Goal: Book appointment/travel/reservation

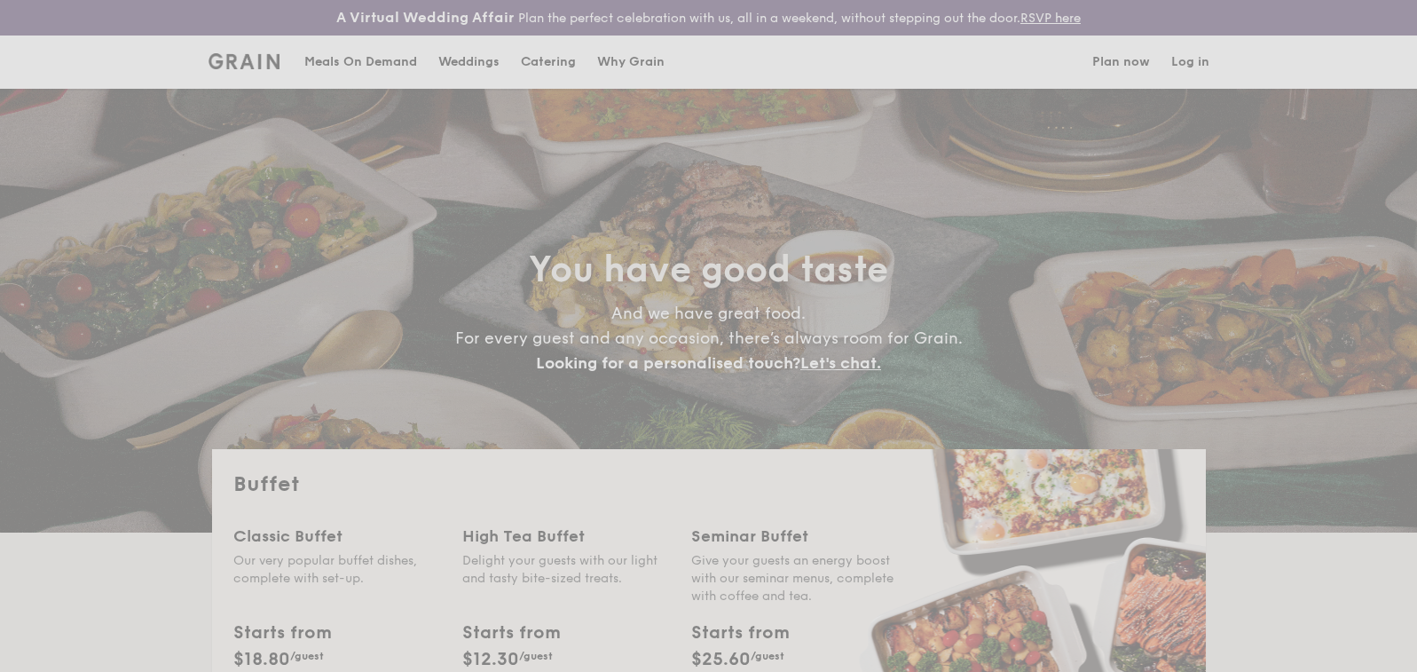
select select
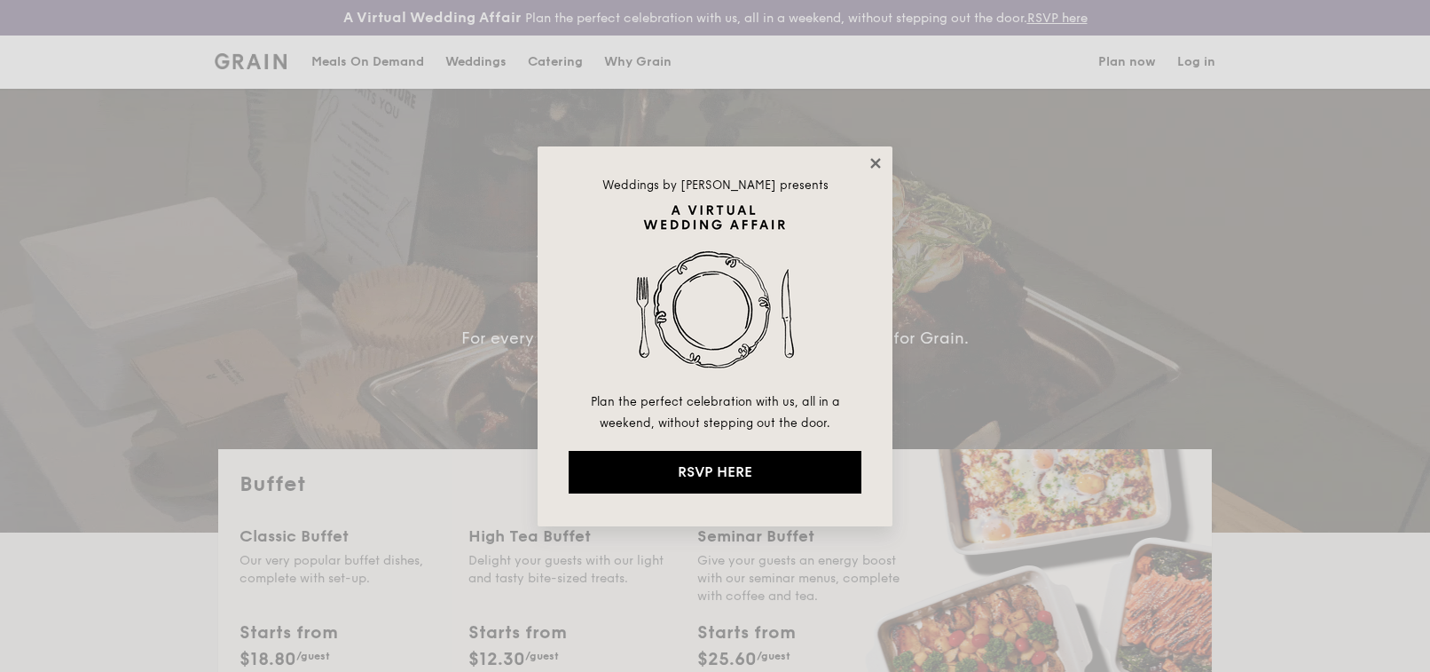
click at [872, 166] on icon at bounding box center [875, 163] width 10 height 10
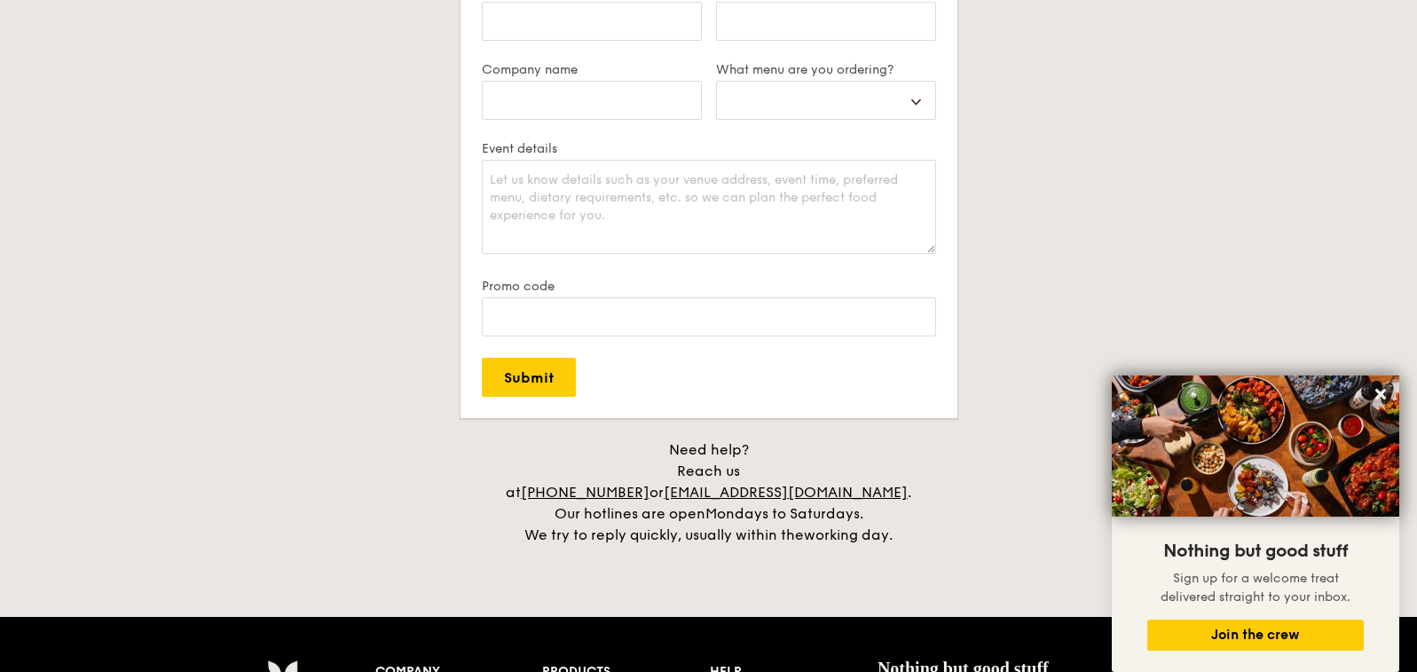
scroll to position [3371, 0]
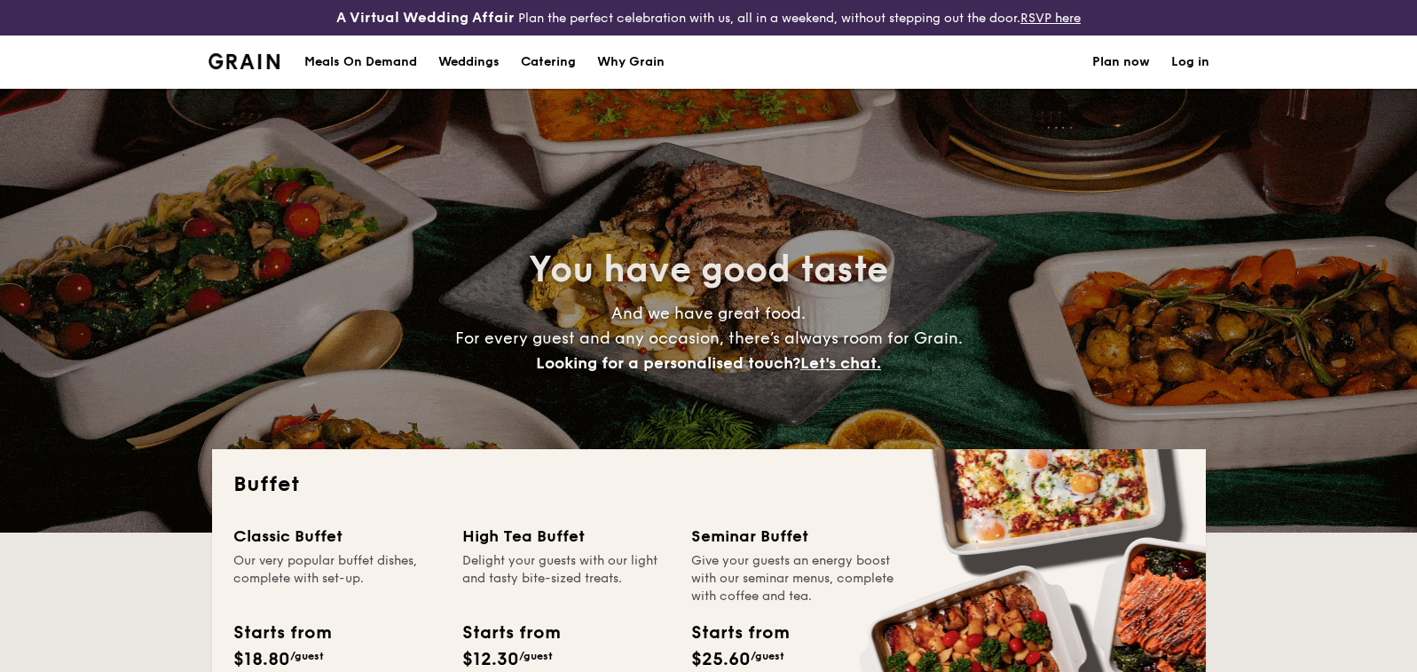
select select
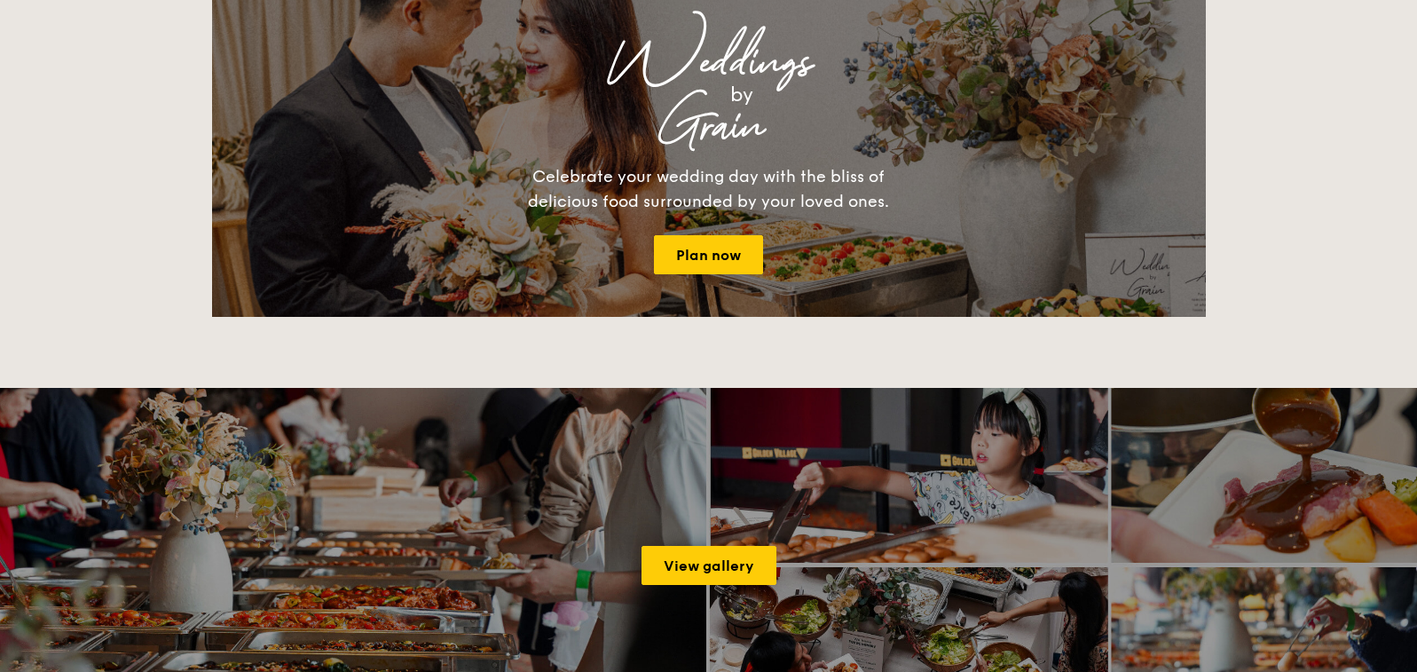
scroll to position [2395, 0]
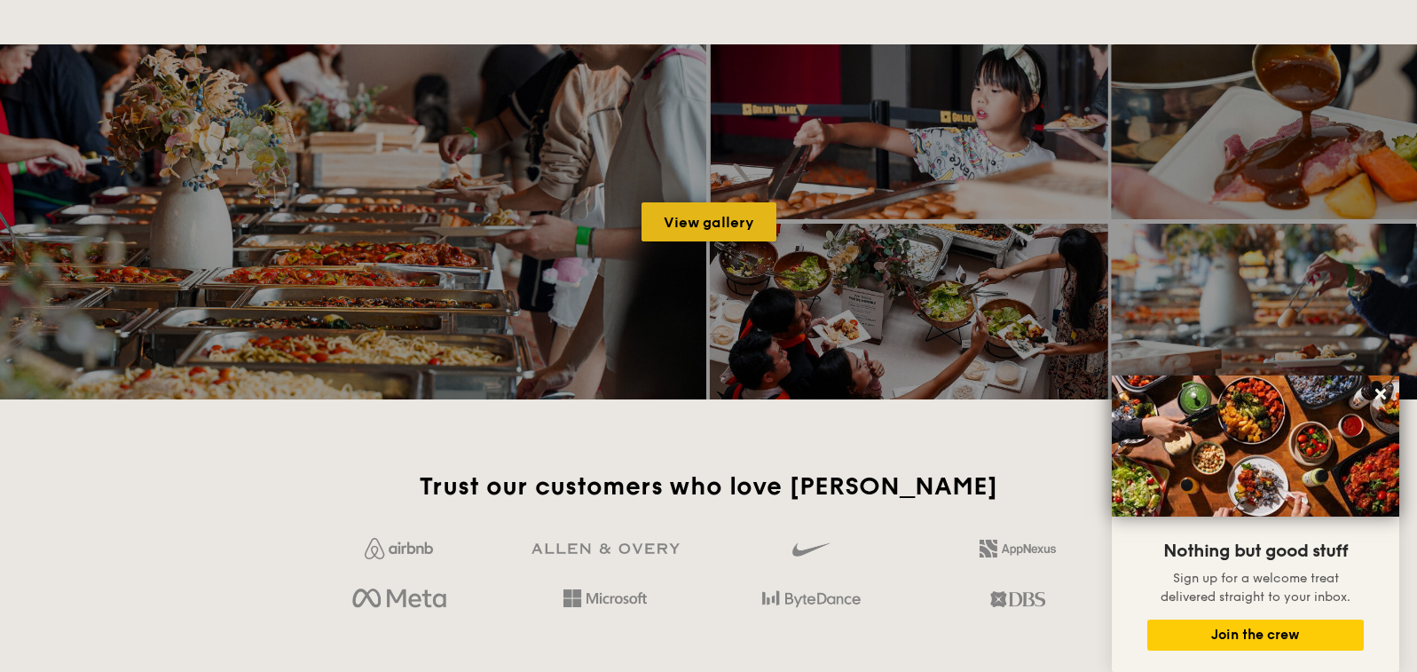
click at [721, 230] on link "View gallery" at bounding box center [708, 221] width 135 height 39
